Goal: Navigation & Orientation: Find specific page/section

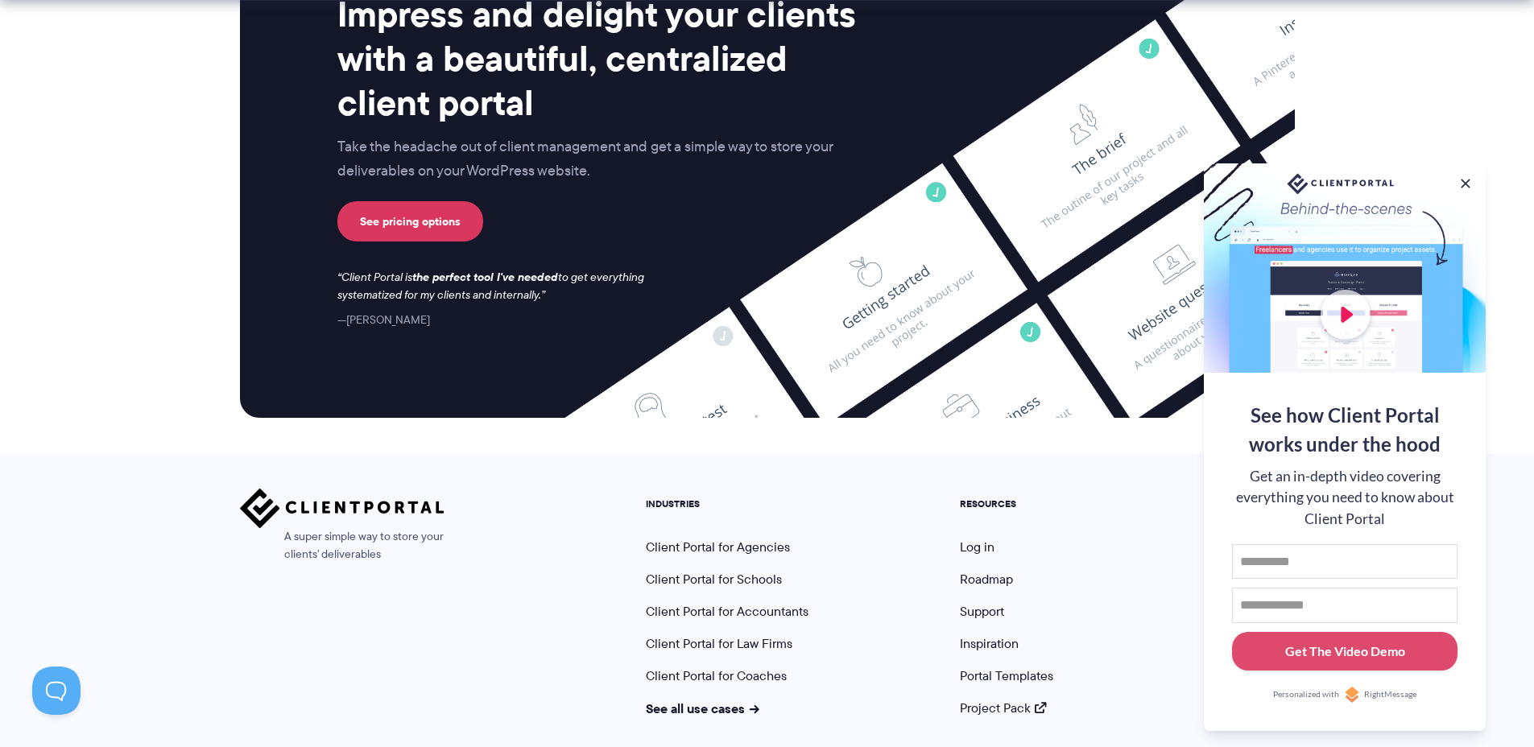
scroll to position [6655, 0]
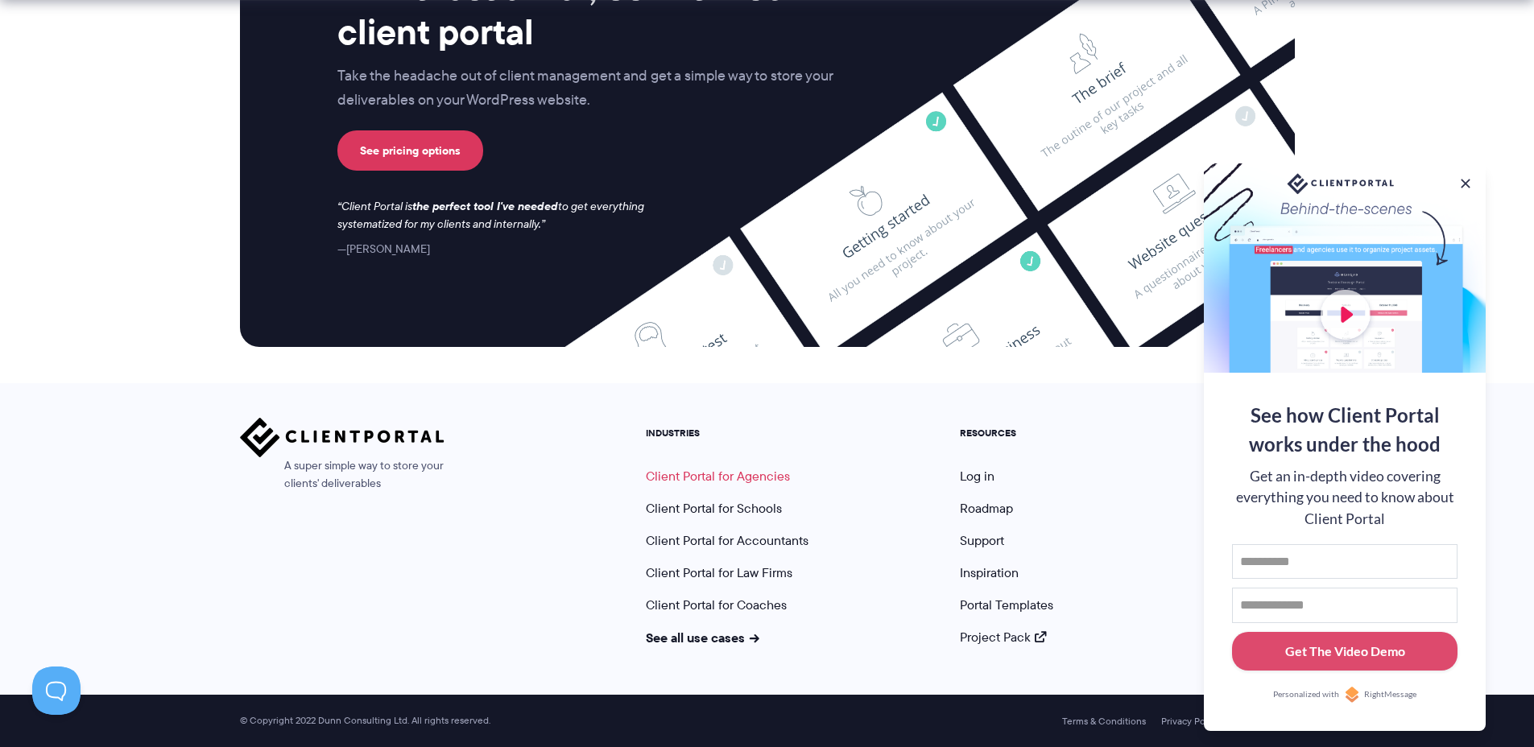
click at [702, 475] on link "Client Portal for Agencies" at bounding box center [718, 476] width 144 height 19
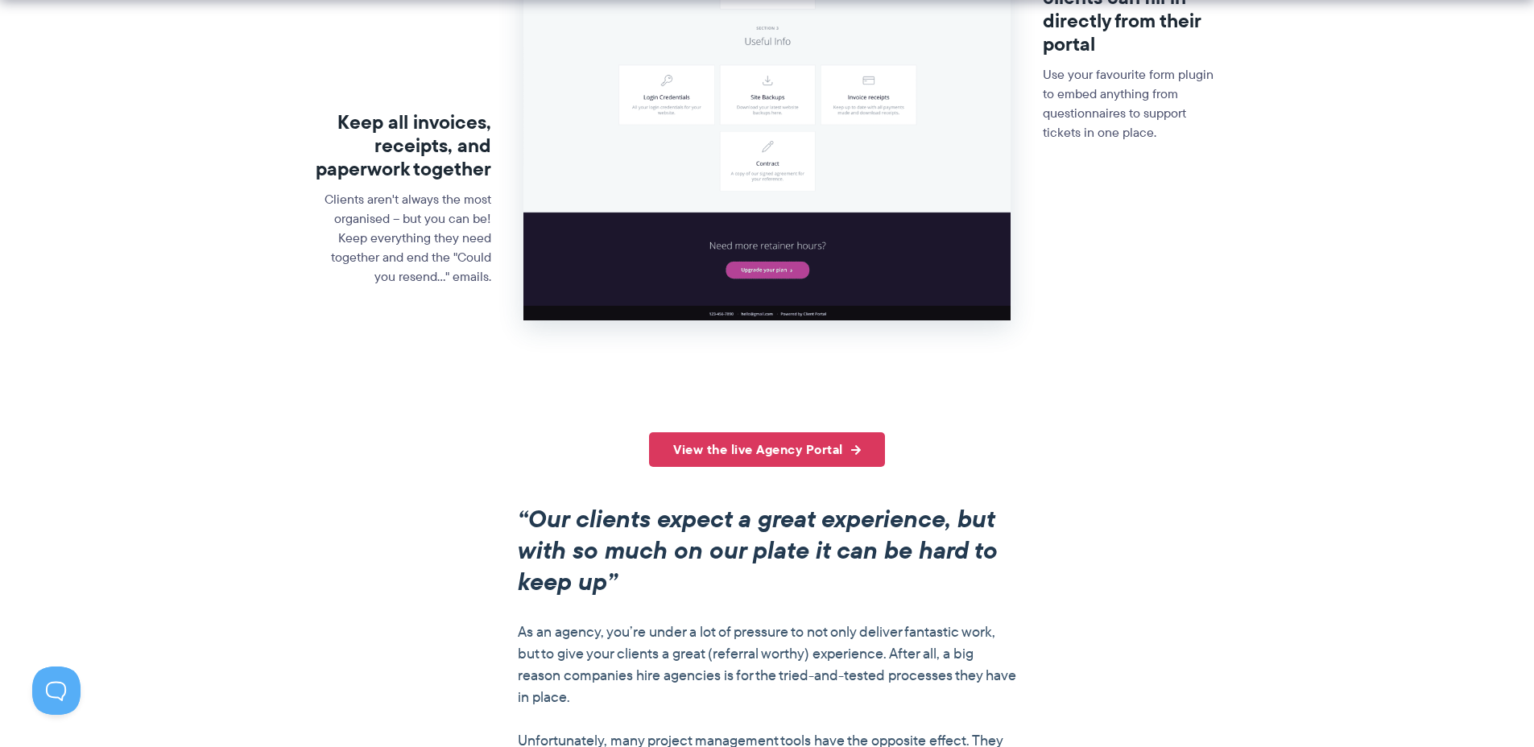
scroll to position [1002, 0]
